Goal: Task Accomplishment & Management: Complete application form

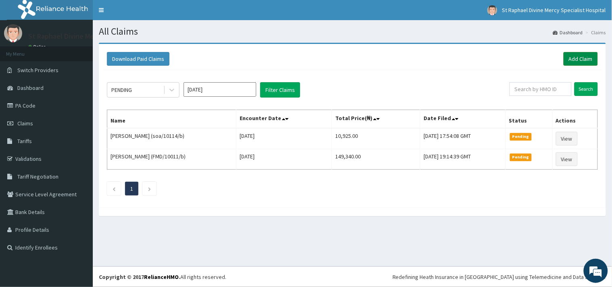
click at [580, 60] on link "Add Claim" at bounding box center [581, 59] width 34 height 14
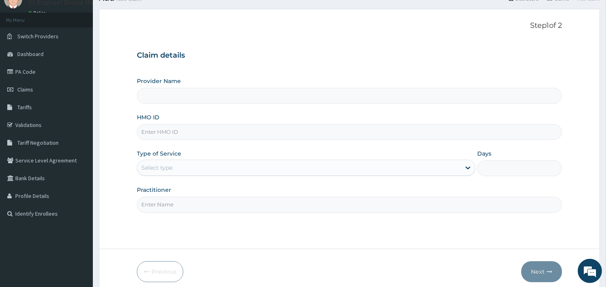
type input "St. Raphael Divine Mercy Specialist Hospital"
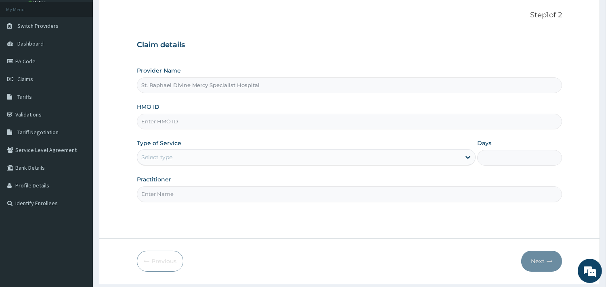
scroll to position [45, 0]
click at [174, 123] on input "HMO ID" at bounding box center [349, 121] width 425 height 16
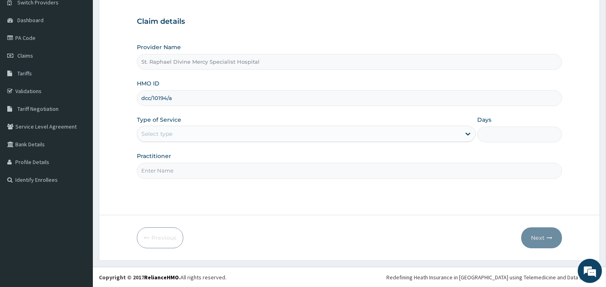
scroll to position [69, 0]
type input "dcc/10194/a"
click at [174, 132] on div "Select type" at bounding box center [298, 133] width 323 height 13
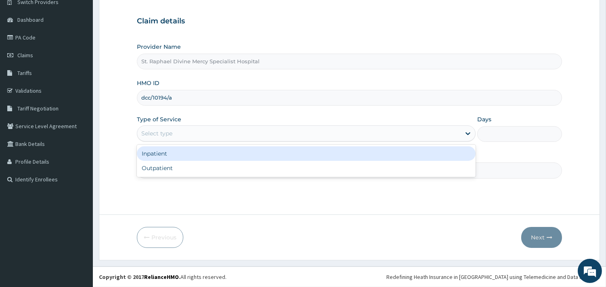
click at [160, 134] on div "Select type" at bounding box center [156, 134] width 31 height 8
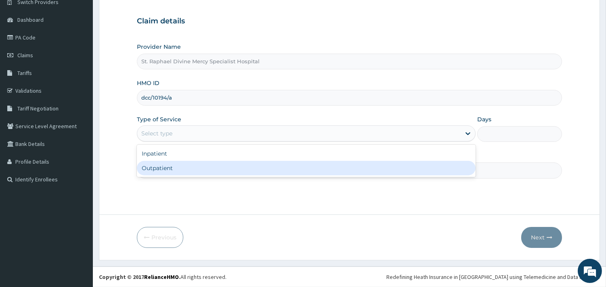
click at [172, 168] on div "Outpatient" at bounding box center [306, 168] width 339 height 15
type input "1"
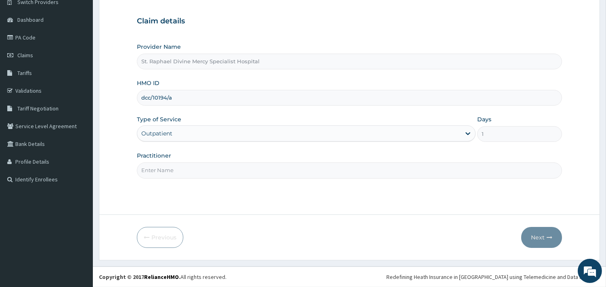
click at [173, 172] on input "Practitioner" at bounding box center [349, 171] width 425 height 16
type input "Dr Ogu"
click at [533, 239] on button "Next" at bounding box center [541, 237] width 41 height 21
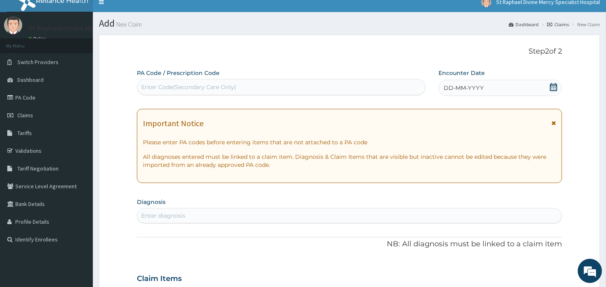
scroll to position [0, 0]
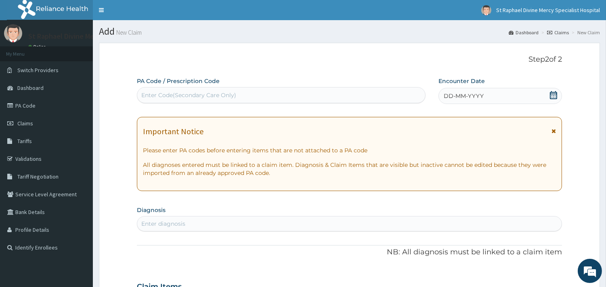
click at [159, 90] on div "Enter Code(Secondary Care Only)" at bounding box center [281, 95] width 288 height 13
drag, startPoint x: 159, startPoint y: 90, endPoint x: 160, endPoint y: 97, distance: 7.4
click at [159, 91] on div "Enter Code(Secondary Care Only)" at bounding box center [281, 95] width 288 height 13
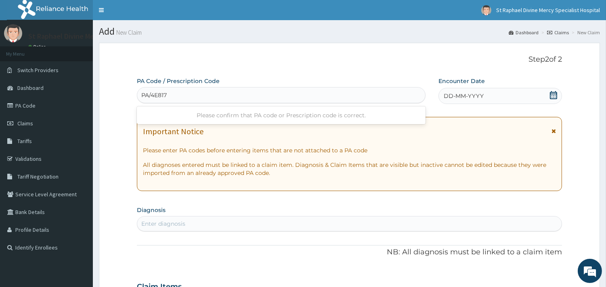
type input "PA/4E8173"
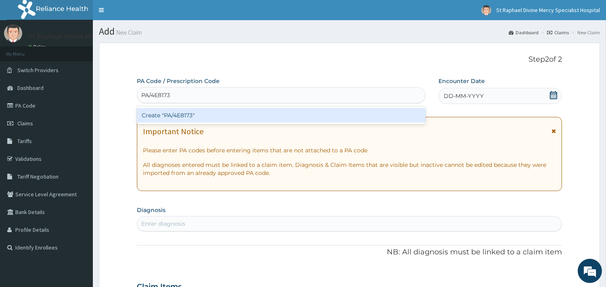
click at [176, 116] on div "Create "PA/4E8173"" at bounding box center [281, 115] width 289 height 15
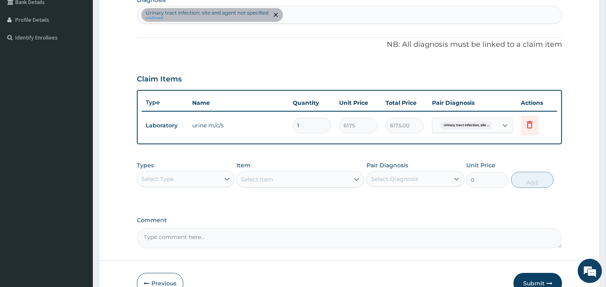
scroll to position [211, 0]
click at [287, 15] on div "Urinary tract infection, site and agent not specified confirmed" at bounding box center [349, 14] width 424 height 17
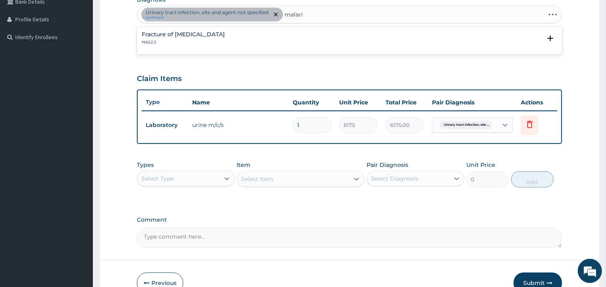
type input "malaria"
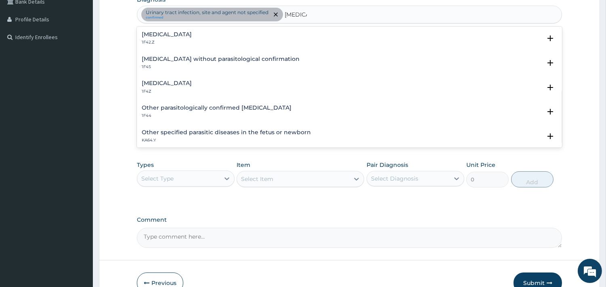
click at [163, 84] on h4 "Malaria, unspecified" at bounding box center [167, 83] width 50 height 6
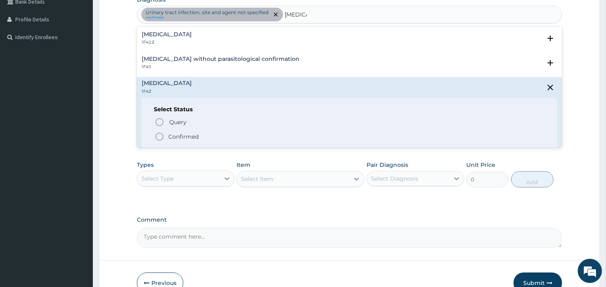
click at [160, 135] on icon "status option filled" at bounding box center [160, 137] width 10 height 10
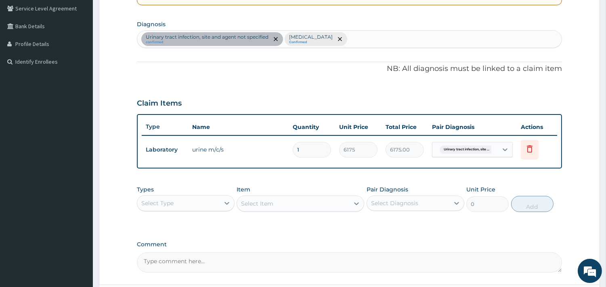
scroll to position [166, 0]
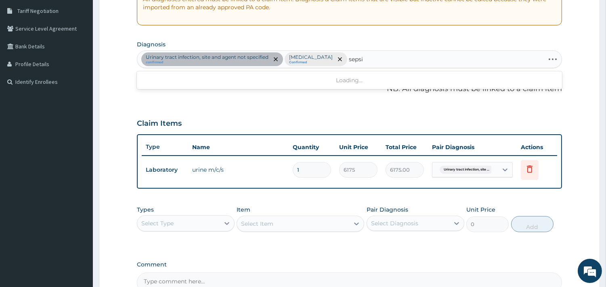
type input "sepsis"
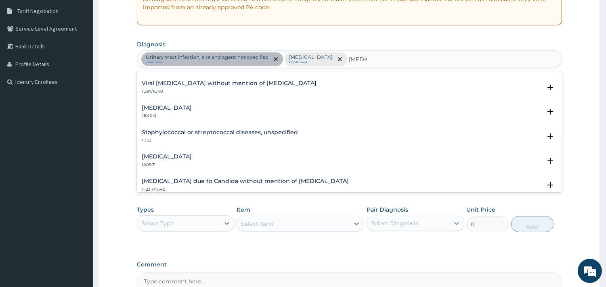
scroll to position [90, 0]
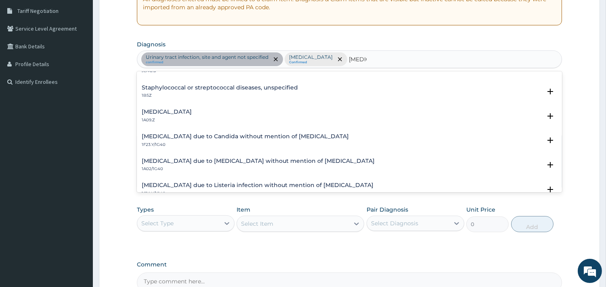
click at [167, 112] on h4 "Salmonella infection, unspecified" at bounding box center [167, 112] width 50 height 6
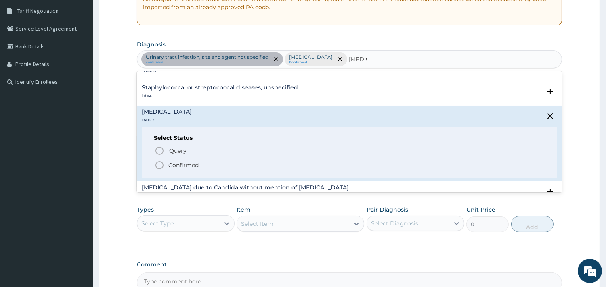
click at [159, 164] on icon "status option filled" at bounding box center [160, 166] width 10 height 10
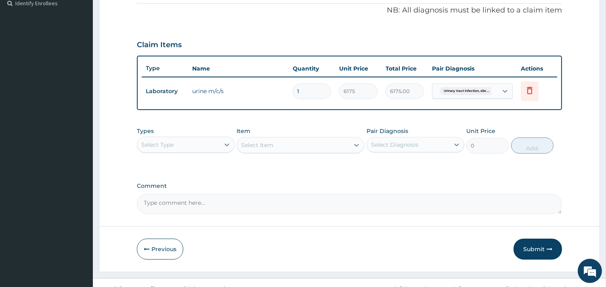
scroll to position [255, 0]
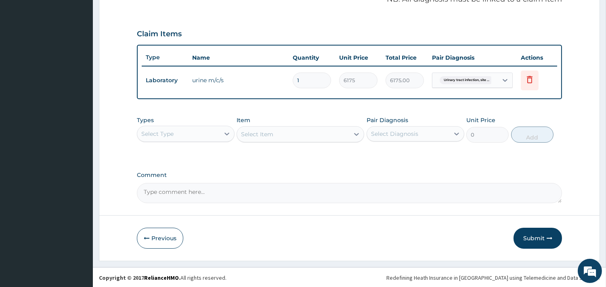
click at [183, 135] on div "Select Type" at bounding box center [178, 134] width 82 height 13
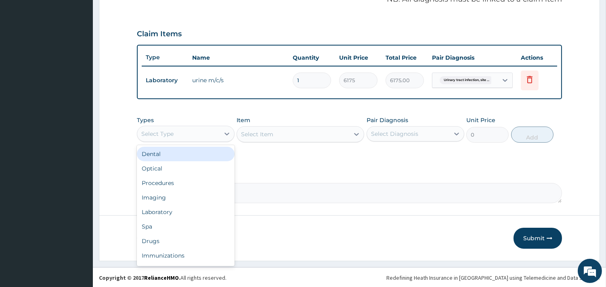
click at [183, 135] on div "Select Type" at bounding box center [178, 134] width 82 height 13
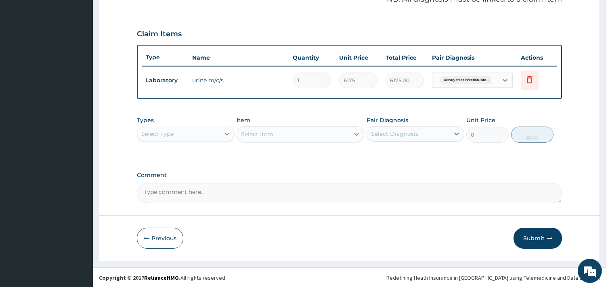
click at [182, 133] on div "Select Type" at bounding box center [178, 134] width 82 height 13
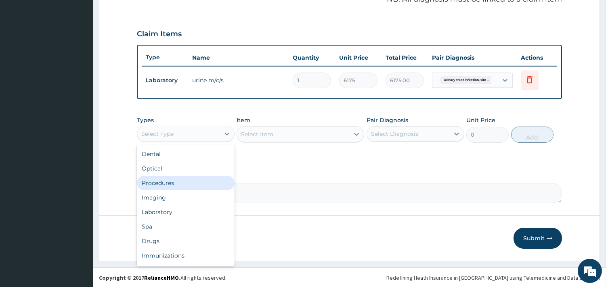
click at [180, 182] on div "Procedures" at bounding box center [186, 183] width 98 height 15
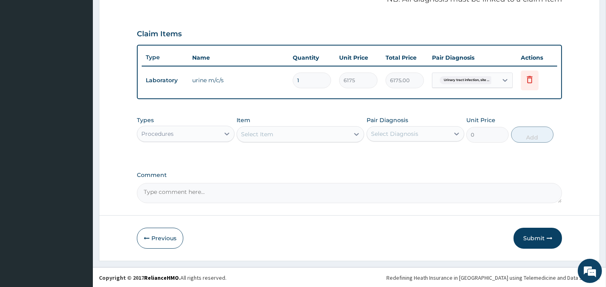
click at [269, 134] on div "Select Item" at bounding box center [257, 134] width 32 height 8
type input "f"
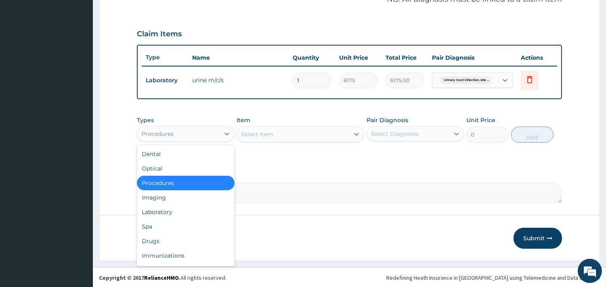
click at [163, 135] on div "Procedures" at bounding box center [157, 134] width 32 height 8
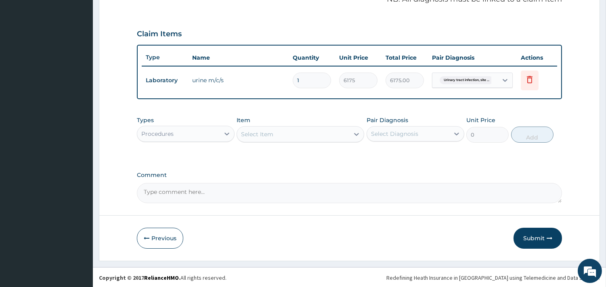
click at [163, 135] on div "Procedures" at bounding box center [157, 134] width 32 height 8
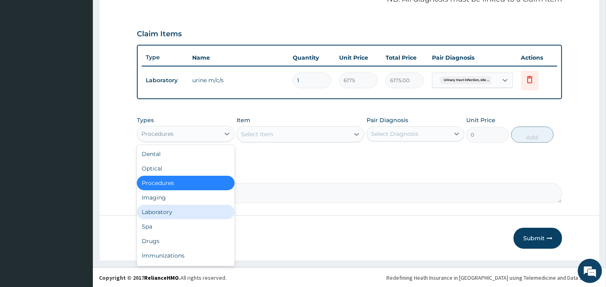
click at [167, 207] on div "Laboratory" at bounding box center [186, 212] width 98 height 15
click at [167, 207] on form "Step 2 of 2 PA Code / Prescription Code PA/4E8173 Encounter Date 15-10-2025 Imp…" at bounding box center [349, 24] width 501 height 474
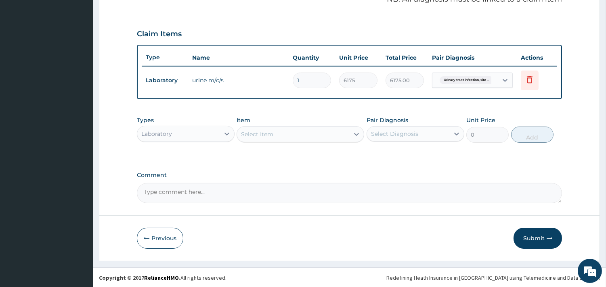
click at [267, 135] on div "Select Item" at bounding box center [257, 134] width 32 height 8
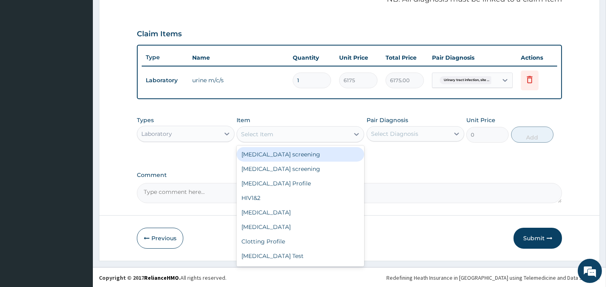
click at [267, 135] on div "Select Item" at bounding box center [257, 134] width 32 height 8
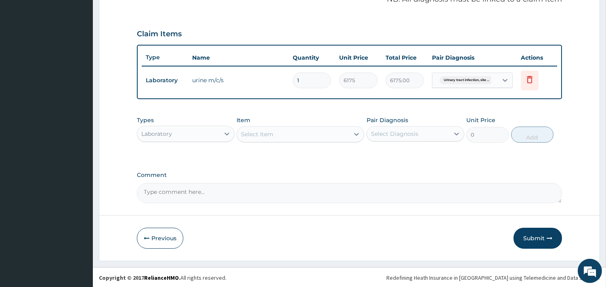
click at [267, 135] on div "Select Item" at bounding box center [257, 134] width 32 height 8
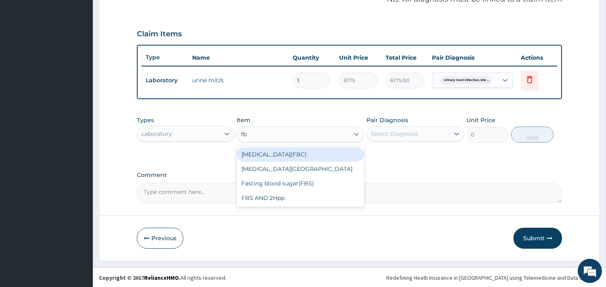
type input "fbc"
click at [277, 154] on div "Full blood count(FBC)" at bounding box center [301, 154] width 128 height 15
type input "4750"
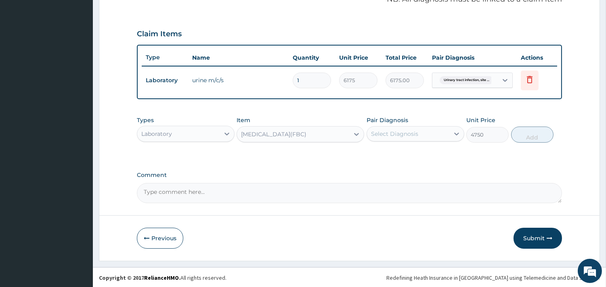
click at [277, 154] on div "Types Laboratory Item Full blood count(FBC) Pair Diagnosis Select Diagnosis Uni…" at bounding box center [349, 135] width 425 height 47
click at [385, 131] on div "Select Diagnosis" at bounding box center [394, 134] width 47 height 8
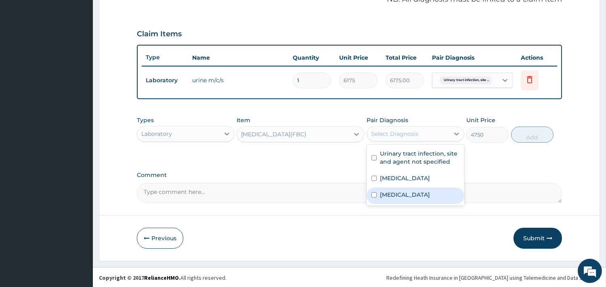
click at [372, 195] on input "checkbox" at bounding box center [373, 195] width 5 height 5
checkbox input "true"
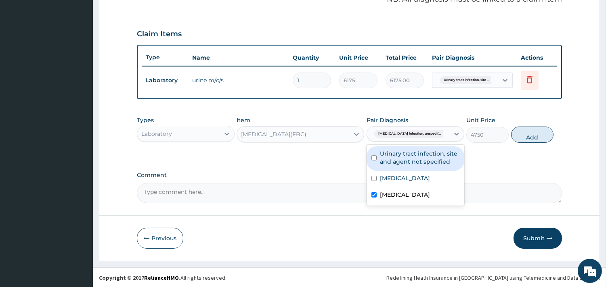
click at [530, 134] on button "Add" at bounding box center [532, 135] width 42 height 16
type input "0"
click at [530, 134] on div "PA Code / Prescription Code PA/4E8173 Encounter Date 15-10-2025 Important Notic…" at bounding box center [349, 13] width 425 height 382
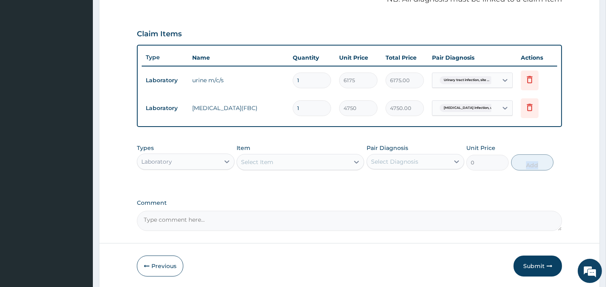
click at [263, 159] on div "Select Item" at bounding box center [257, 162] width 32 height 8
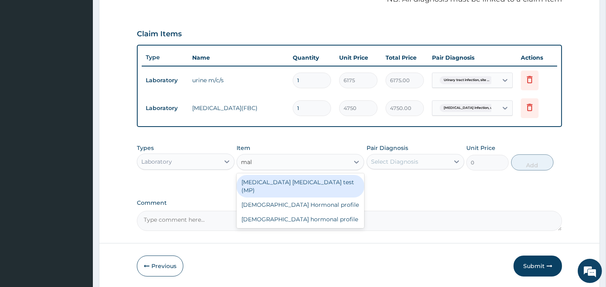
type input "mala"
click at [293, 186] on div "Malaria parasite test (MP)" at bounding box center [301, 186] width 128 height 23
type input "2375"
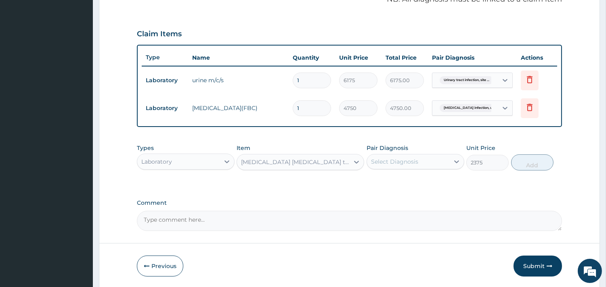
click at [414, 160] on div "Select Diagnosis" at bounding box center [394, 162] width 47 height 8
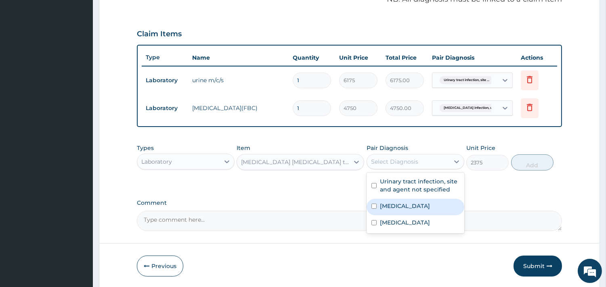
click at [373, 206] on input "checkbox" at bounding box center [373, 206] width 5 height 5
checkbox input "true"
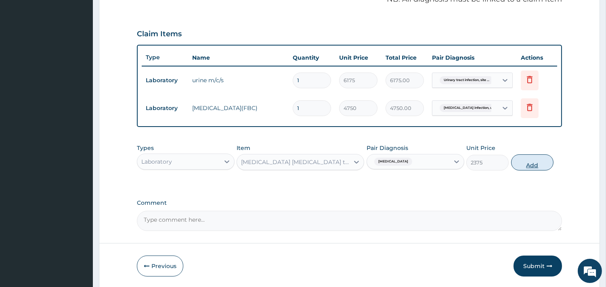
click at [538, 165] on button "Add" at bounding box center [532, 163] width 42 height 16
type input "0"
click at [538, 165] on div "PA Code / Prescription Code PA/4E8173 Encounter Date 15-10-2025 Important Notic…" at bounding box center [349, 27] width 425 height 410
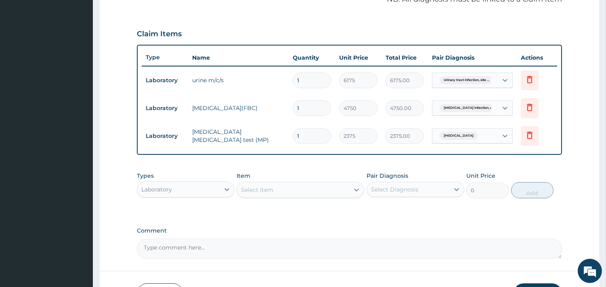
click at [203, 188] on div "Laboratory" at bounding box center [178, 189] width 82 height 13
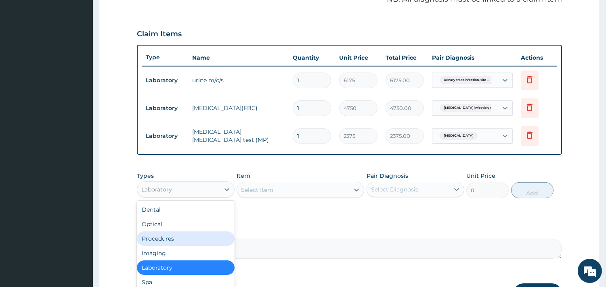
scroll to position [27, 0]
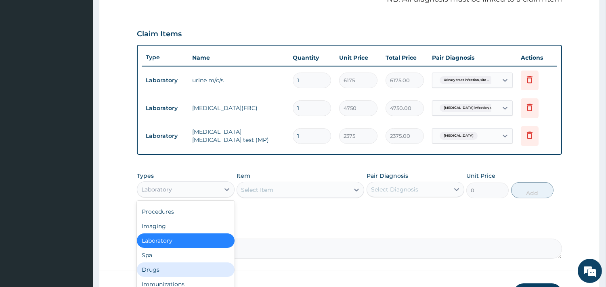
click at [175, 269] on div "Drugs" at bounding box center [186, 270] width 98 height 15
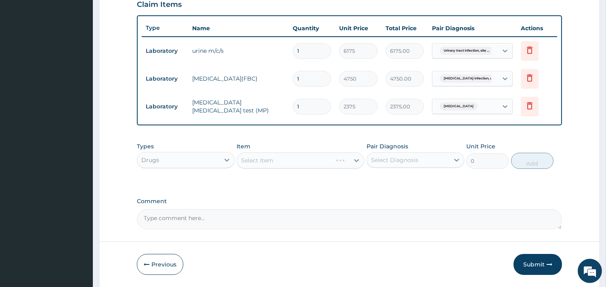
scroll to position [300, 0]
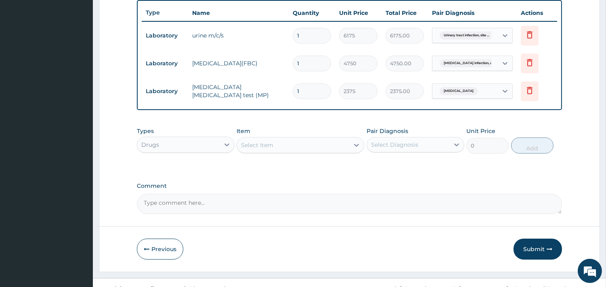
click at [269, 147] on div "Select Item" at bounding box center [257, 145] width 32 height 8
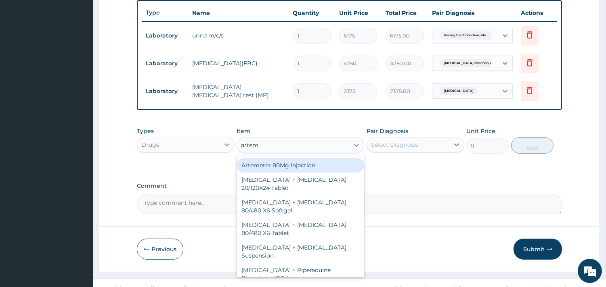
type input "arteme"
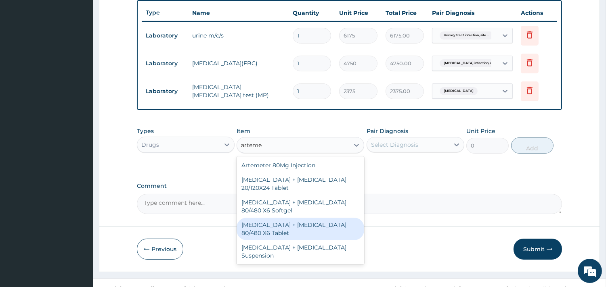
click at [307, 222] on div "Artemether + Lumefantrine 80/480 X6 Tablet" at bounding box center [301, 229] width 128 height 23
type input "4275"
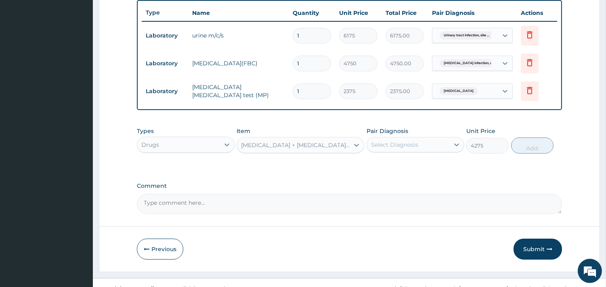
click at [404, 141] on div "Select Diagnosis" at bounding box center [394, 145] width 47 height 8
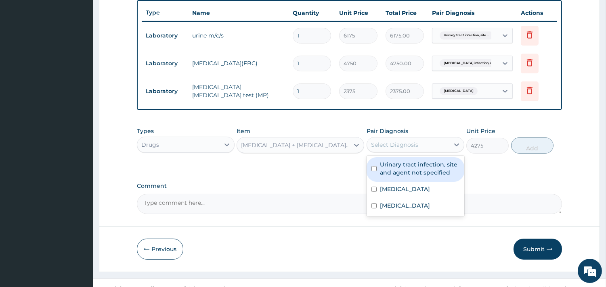
click at [404, 141] on div "Select Diagnosis" at bounding box center [394, 145] width 47 height 8
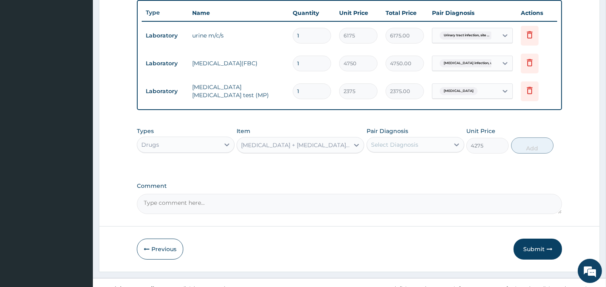
click at [392, 138] on div "Select Diagnosis" at bounding box center [408, 144] width 82 height 13
click at [392, 139] on div "Select Diagnosis" at bounding box center [408, 144] width 82 height 13
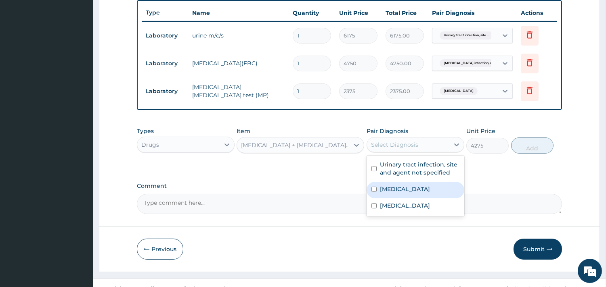
click at [373, 188] on input "checkbox" at bounding box center [373, 189] width 5 height 5
checkbox input "true"
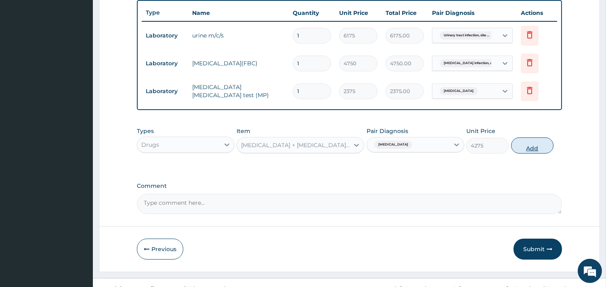
click at [535, 151] on button "Add" at bounding box center [532, 146] width 42 height 16
type input "0"
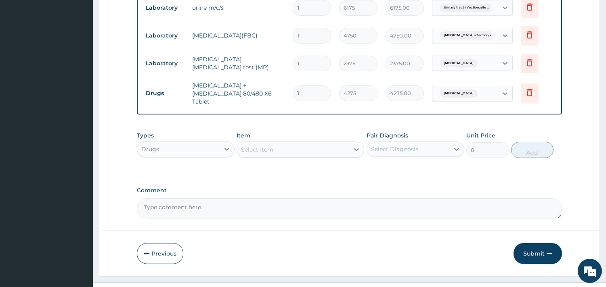
scroll to position [340, 0]
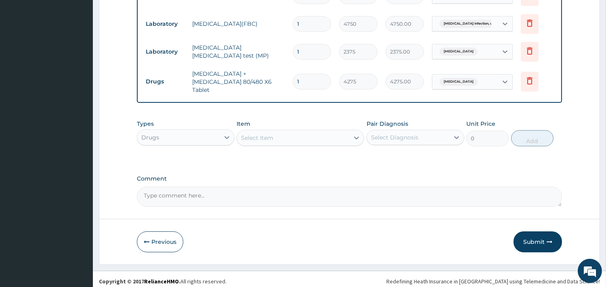
click at [281, 136] on div "Select Item" at bounding box center [293, 138] width 112 height 13
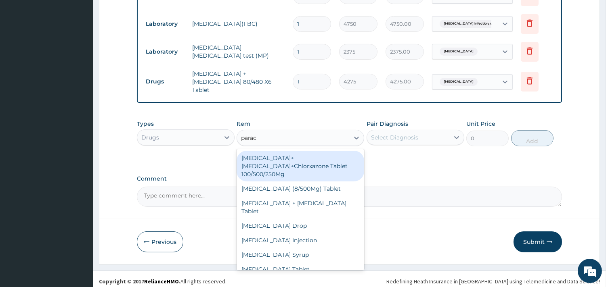
type input "parace"
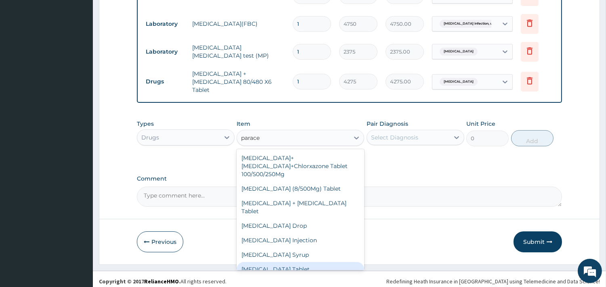
click at [288, 262] on div "Paracetamol Tablet" at bounding box center [301, 269] width 128 height 15
type input "47.5"
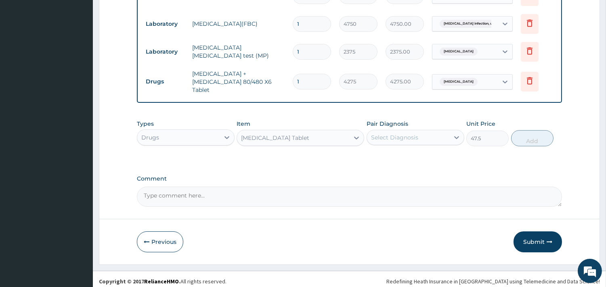
click at [382, 134] on div "Select Diagnosis" at bounding box center [394, 138] width 47 height 8
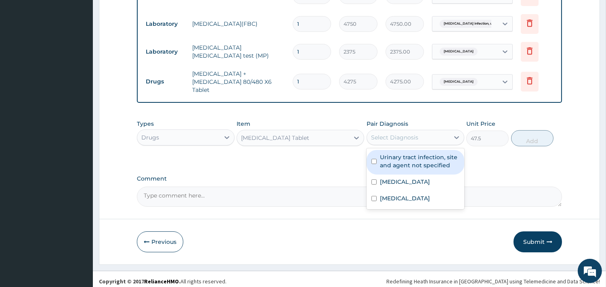
click at [382, 134] on div "Select Diagnosis" at bounding box center [394, 138] width 47 height 8
click at [373, 159] on input "checkbox" at bounding box center [373, 161] width 5 height 5
checkbox input "true"
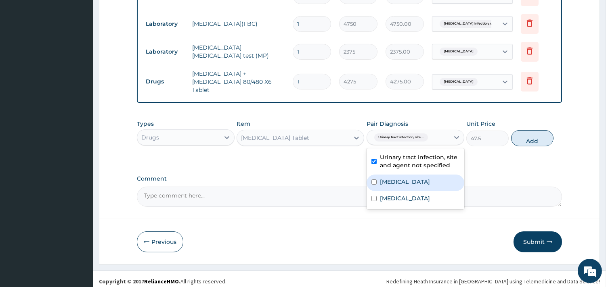
click at [373, 180] on input "checkbox" at bounding box center [373, 182] width 5 height 5
click at [373, 179] on div "Malaria, unspecified" at bounding box center [415, 183] width 98 height 17
click at [373, 180] on input "checkbox" at bounding box center [373, 182] width 5 height 5
click at [373, 180] on div "Malaria, unspecified" at bounding box center [415, 183] width 98 height 17
click at [373, 180] on input "checkbox" at bounding box center [373, 182] width 5 height 5
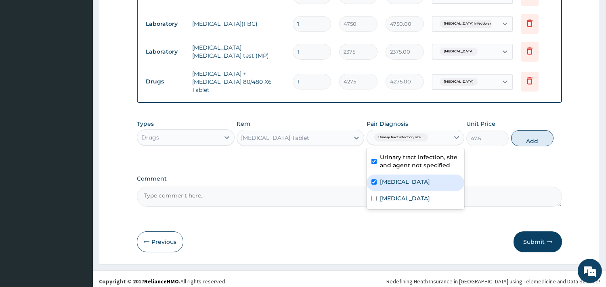
click at [373, 179] on div "Malaria, unspecified" at bounding box center [415, 183] width 98 height 17
click at [390, 175] on div "Malaria, unspecified" at bounding box center [415, 183] width 98 height 17
checkbox input "true"
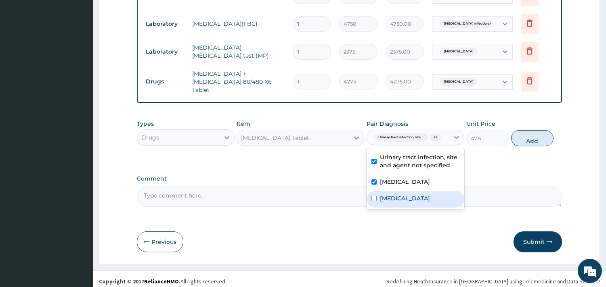
click at [386, 203] on label "Salmonella infection, unspecified" at bounding box center [405, 199] width 50 height 8
checkbox input "true"
click at [530, 142] on button "Add" at bounding box center [532, 138] width 42 height 16
type input "0"
click at [530, 142] on div "Types Drugs Item Paracetamol Tablet Pair Diagnosis option Salmonella infection,…" at bounding box center [349, 133] width 425 height 35
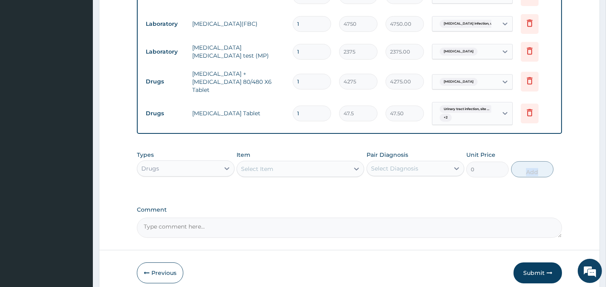
click at [307, 109] on input "1" at bounding box center [312, 114] width 38 height 16
type input "18"
type input "855.00"
type input "18"
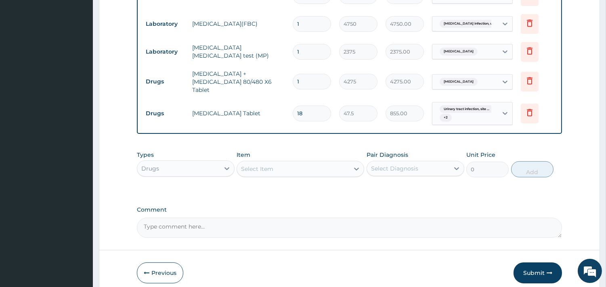
click at [256, 166] on div "Select Item" at bounding box center [257, 169] width 32 height 8
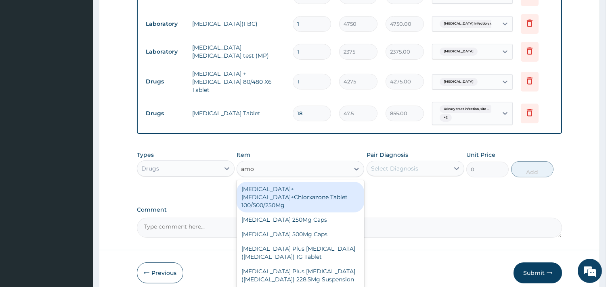
type input "amox"
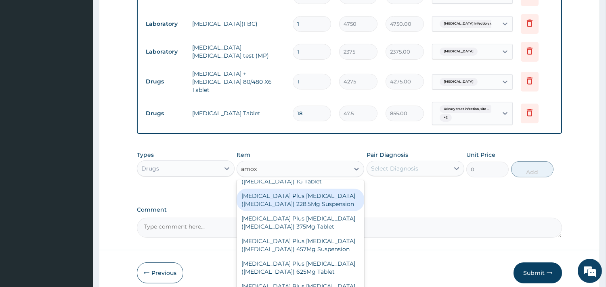
scroll to position [84, 0]
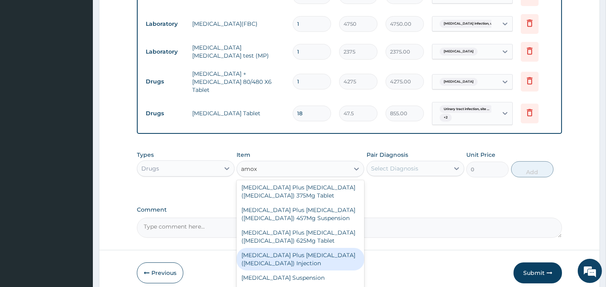
click at [307, 248] on div "Amoxycillin Plus Clavulanic Acid (Co-Amoxiclav) Injection" at bounding box center [301, 259] width 128 height 23
type input "6650"
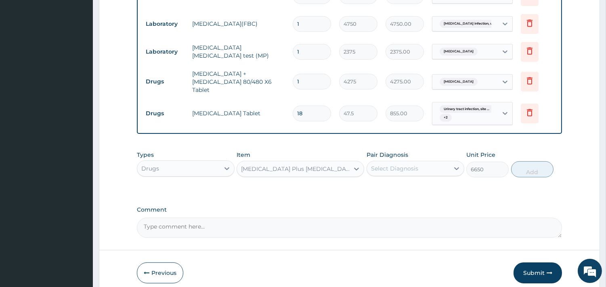
click at [394, 170] on div "Select Diagnosis" at bounding box center [408, 168] width 82 height 13
click at [396, 165] on div "Select Diagnosis" at bounding box center [394, 169] width 47 height 8
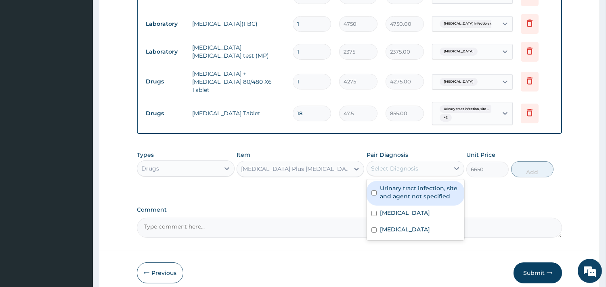
click at [417, 190] on label "Urinary tract infection, site and agent not specified" at bounding box center [420, 192] width 80 height 16
checkbox input "true"
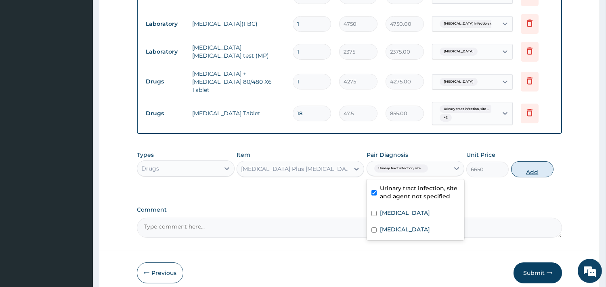
click at [530, 170] on button "Add" at bounding box center [532, 169] width 42 height 16
type input "0"
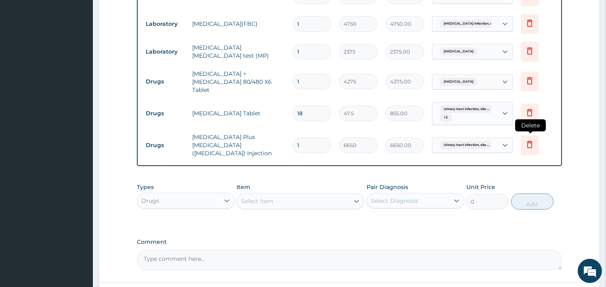
click at [530, 140] on icon at bounding box center [530, 145] width 10 height 10
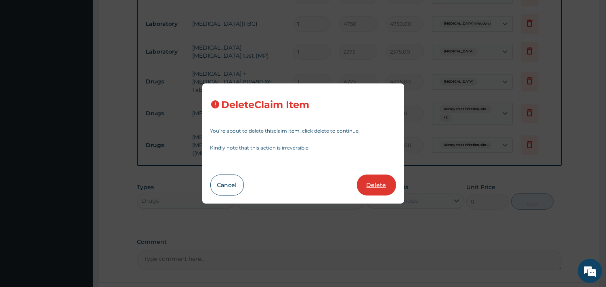
click at [368, 184] on button "Delete" at bounding box center [376, 185] width 39 height 21
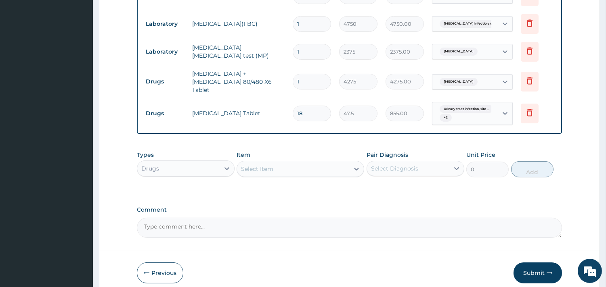
click at [313, 164] on div "Select Item" at bounding box center [293, 169] width 112 height 13
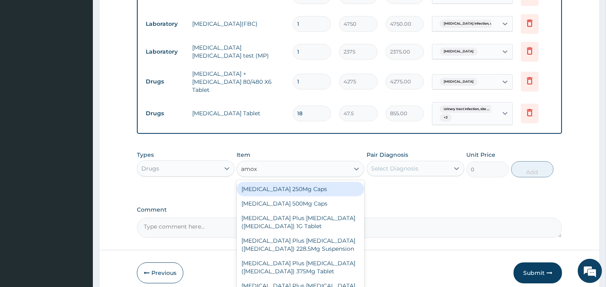
type input "amoxi"
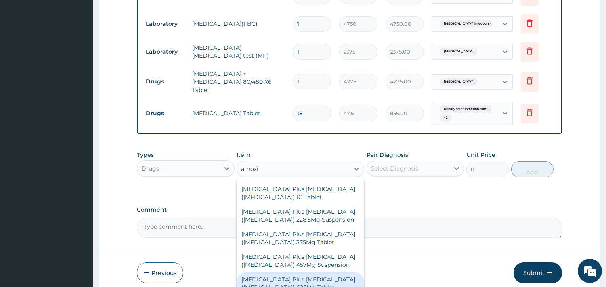
click at [294, 282] on div "Amoxycillin Plus Clavulanic Acid (Co-Amoxiclav) 625Mg Tablet" at bounding box center [301, 283] width 128 height 23
type input "522.5"
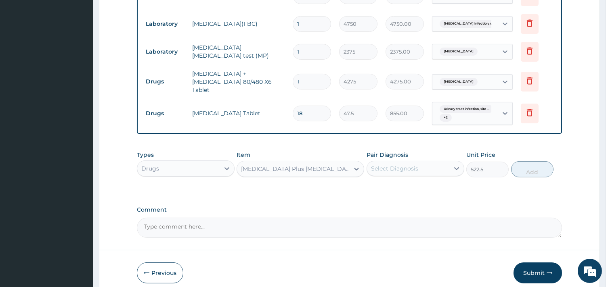
click at [383, 165] on div "Select Diagnosis" at bounding box center [394, 169] width 47 height 8
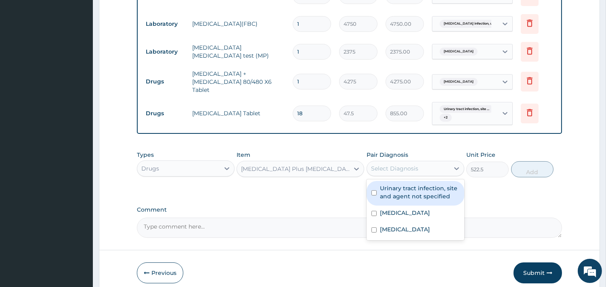
click at [389, 191] on label "Urinary tract infection, site and agent not specified" at bounding box center [420, 192] width 80 height 16
checkbox input "true"
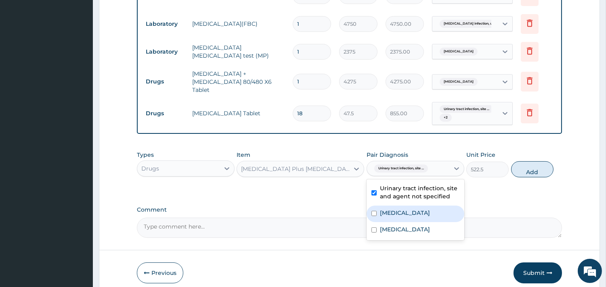
click at [394, 210] on label "Malaria, unspecified" at bounding box center [405, 213] width 50 height 8
checkbox input "true"
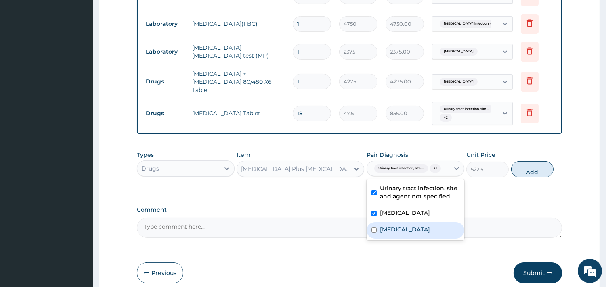
click at [402, 234] on label "Salmonella infection, unspecified" at bounding box center [405, 230] width 50 height 8
checkbox input "true"
click at [530, 172] on button "Add" at bounding box center [532, 169] width 42 height 16
type input "0"
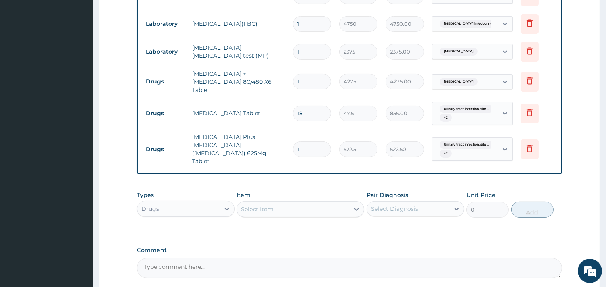
type input "14"
type input "7315.00"
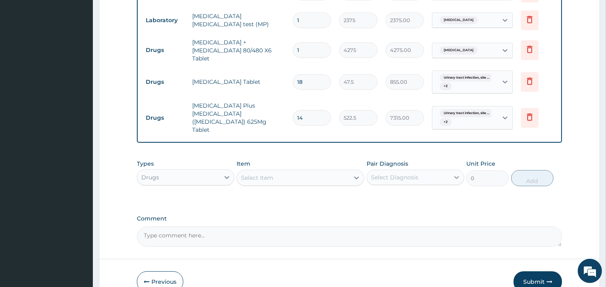
scroll to position [402, 0]
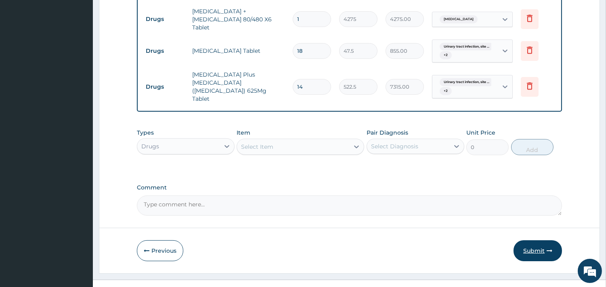
type input "14"
click at [546, 241] on button "Submit" at bounding box center [537, 251] width 48 height 21
